Goal: Find contact information: Find contact information

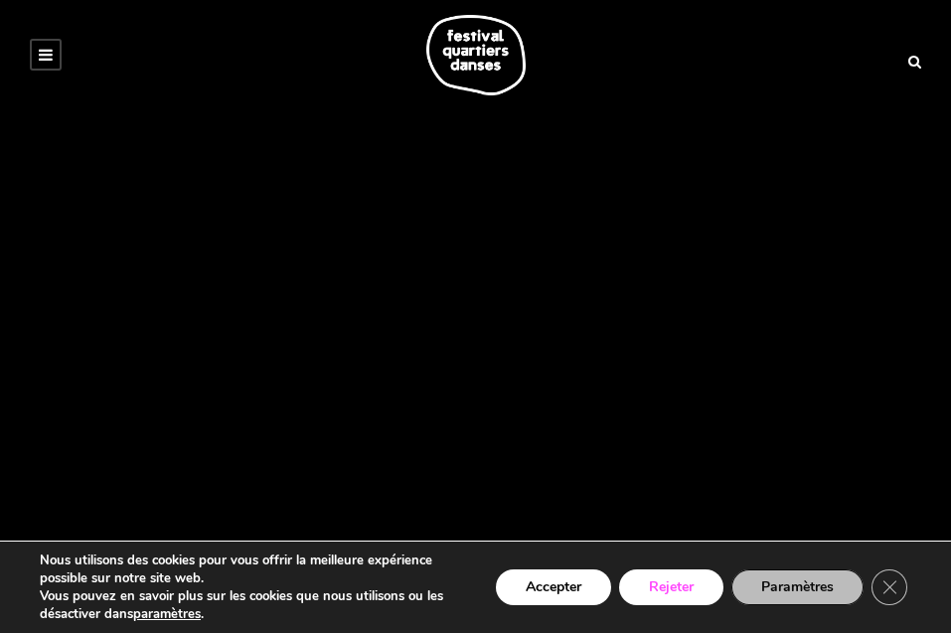
click at [678, 592] on button "Rejeter" at bounding box center [671, 587] width 104 height 36
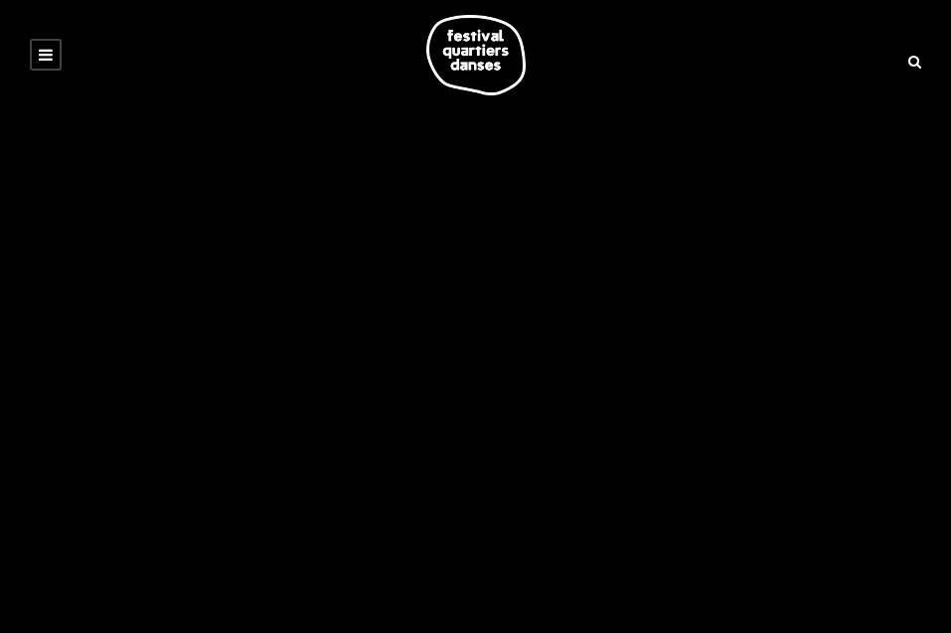
click at [46, 56] on icon at bounding box center [46, 55] width 14 height 16
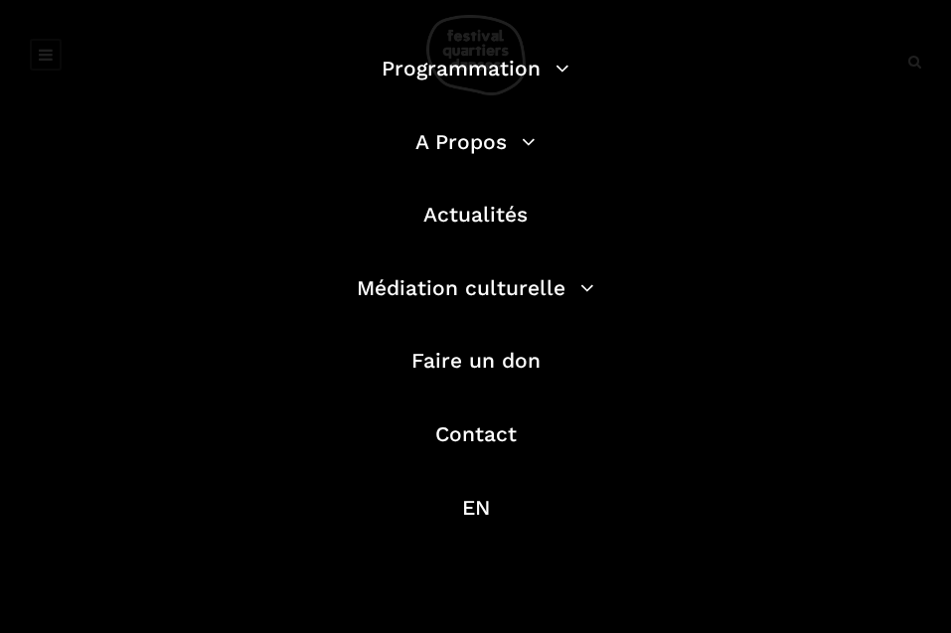
scroll to position [128, 0]
click at [505, 444] on link "Contact" at bounding box center [475, 432] width 81 height 25
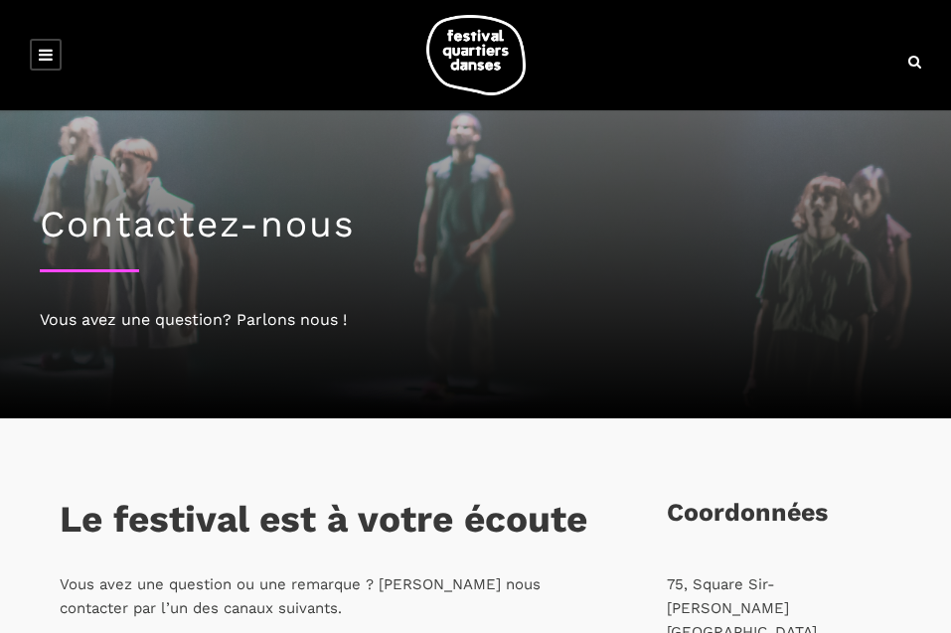
click at [41, 56] on icon at bounding box center [46, 55] width 14 height 16
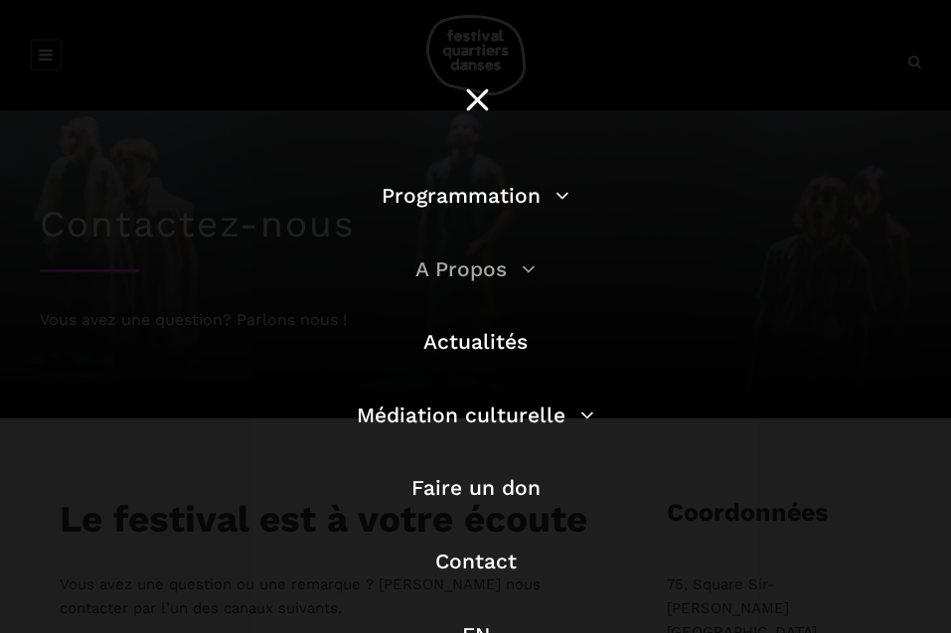
click at [527, 261] on link "A Propos" at bounding box center [475, 268] width 120 height 25
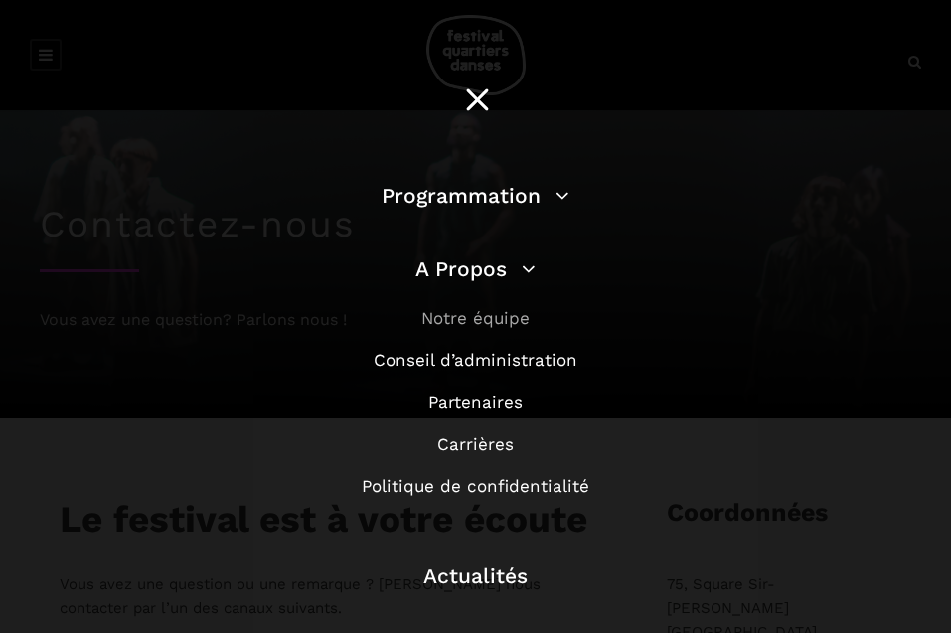
click at [497, 320] on link "Notre équipe" at bounding box center [475, 318] width 108 height 20
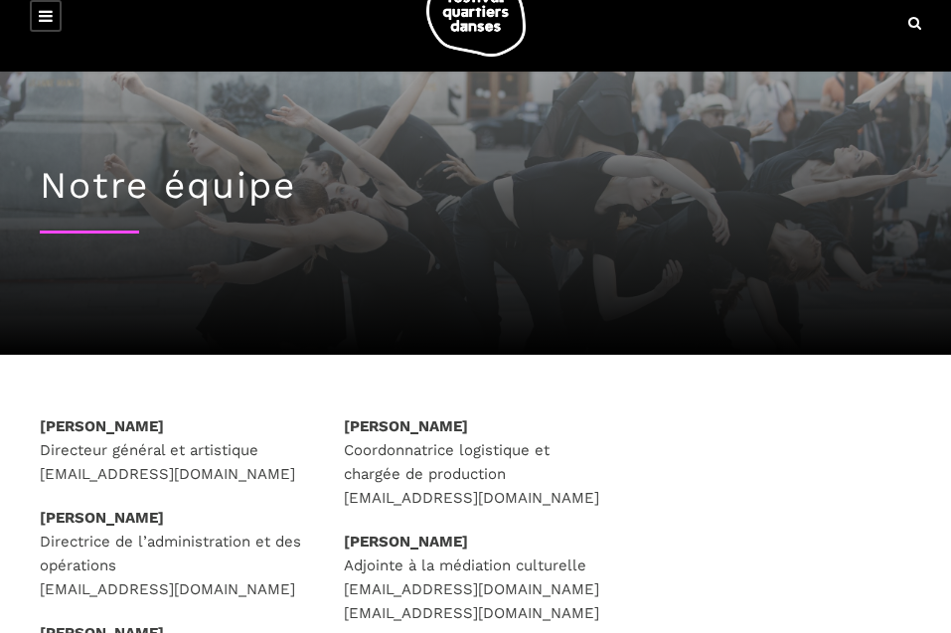
scroll to position [33, 0]
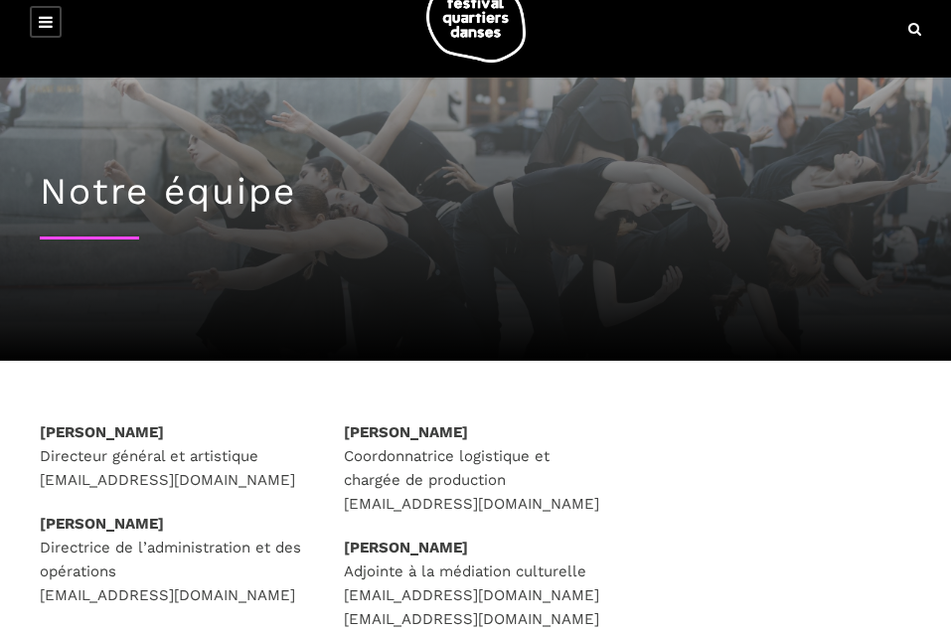
drag, startPoint x: 210, startPoint y: 429, endPoint x: -15, endPoint y: 430, distance: 224.6
copy strong "[PERSON_NAME]"
drag, startPoint x: 275, startPoint y: 477, endPoint x: 26, endPoint y: 487, distance: 249.6
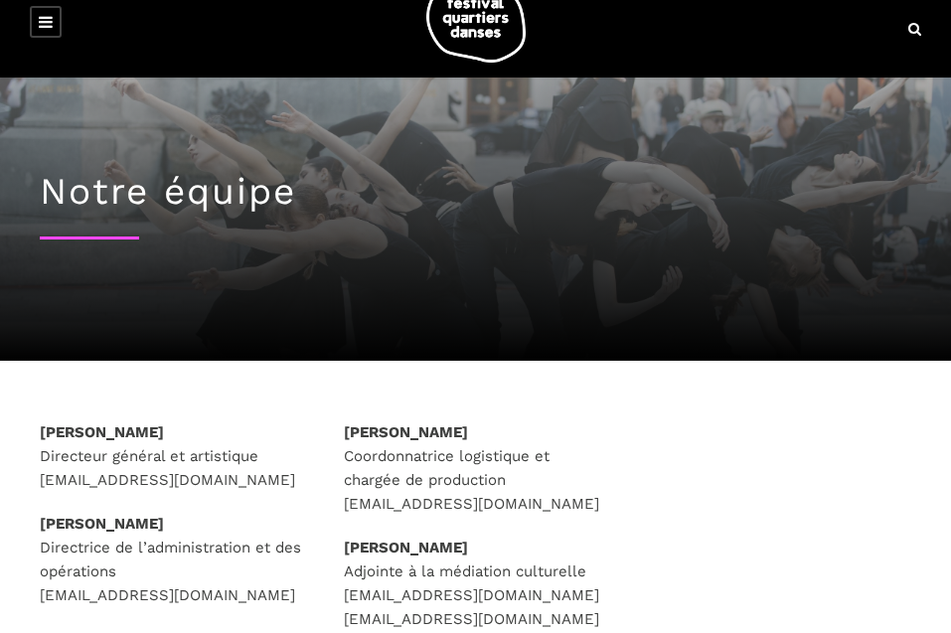
copy p "[EMAIL_ADDRESS][DOMAIN_NAME]"
